Goal: Check status: Check status

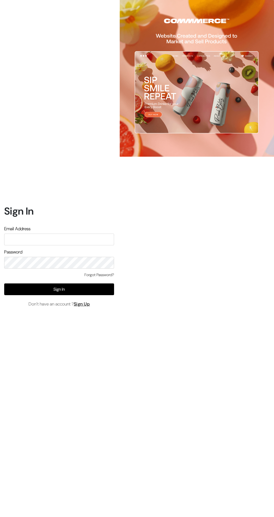
click at [88, 245] on input "text" at bounding box center [59, 240] width 110 height 12
type input "Hello@tunai.in"
click at [88, 295] on button "Sign In" at bounding box center [59, 289] width 110 height 12
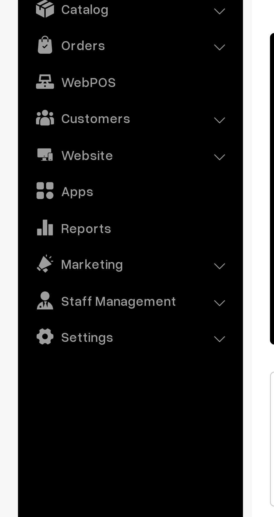
click at [38, 55] on link "Orders" at bounding box center [40, 54] width 67 height 10
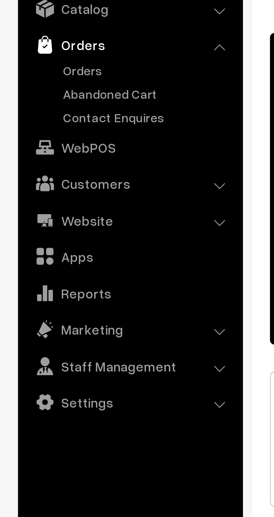
click at [25, 64] on link "Orders" at bounding box center [45, 62] width 55 height 6
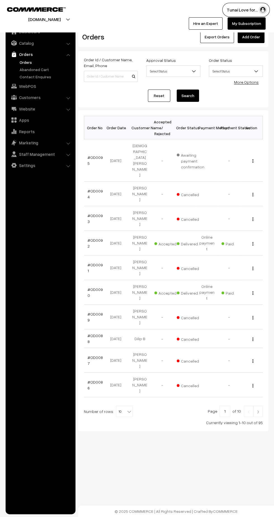
click at [88, 155] on link "#OD0095" at bounding box center [95, 160] width 15 height 11
click at [88, 189] on link "#OD0094" at bounding box center [95, 194] width 15 height 11
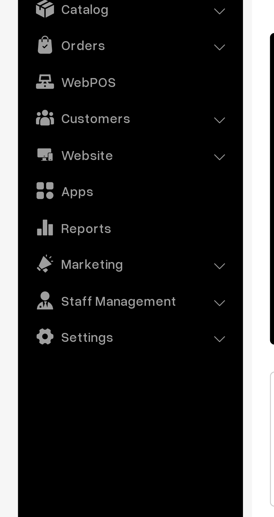
click at [78, 152] on div "Welcome to your Dashboard Create and Share Your Online Store [URL][DOMAIN_NAME]…" at bounding box center [173, 116] width 190 height 191
